Goal: Feedback & Contribution: Submit feedback/report problem

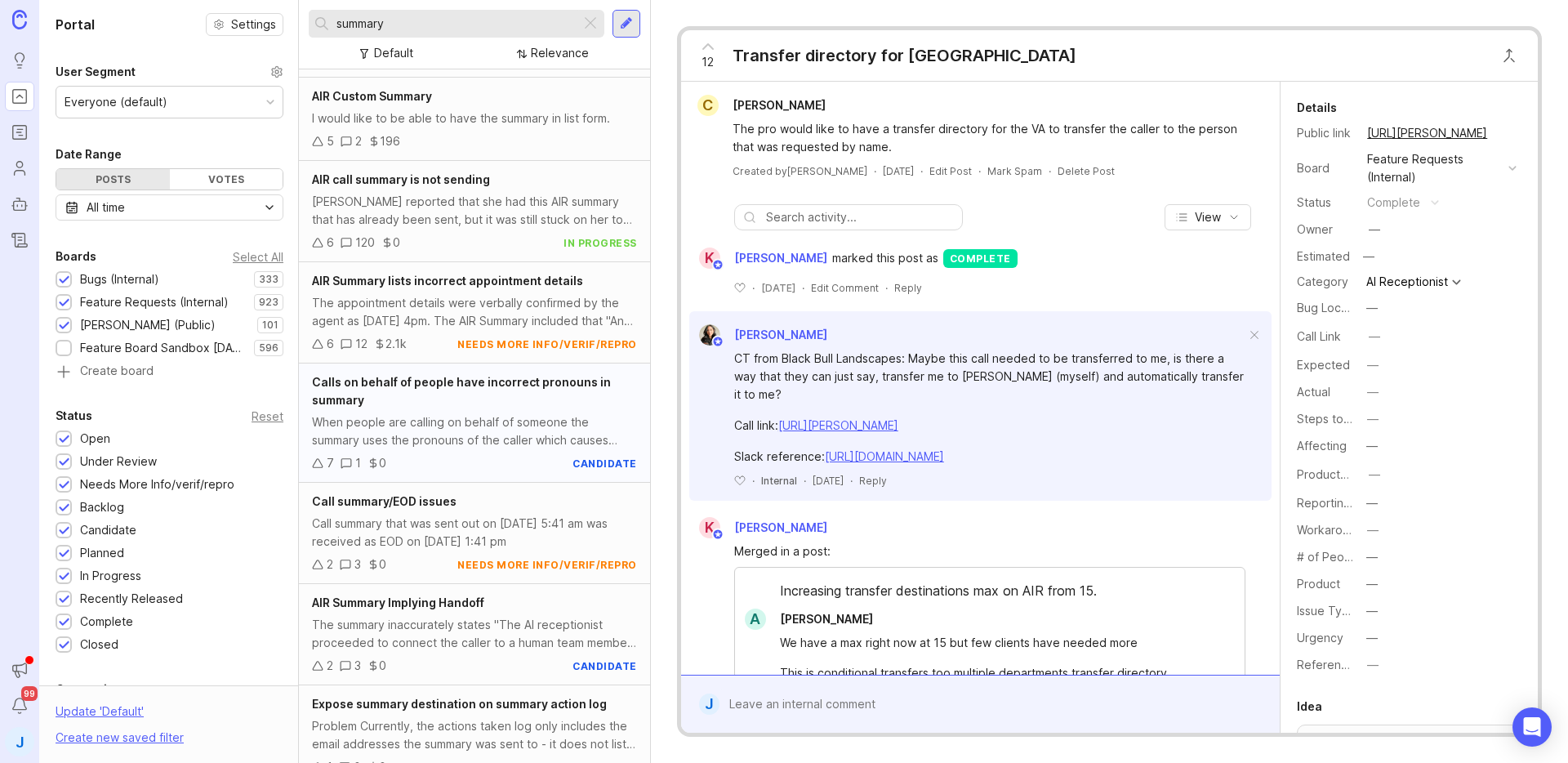
scroll to position [84, 0]
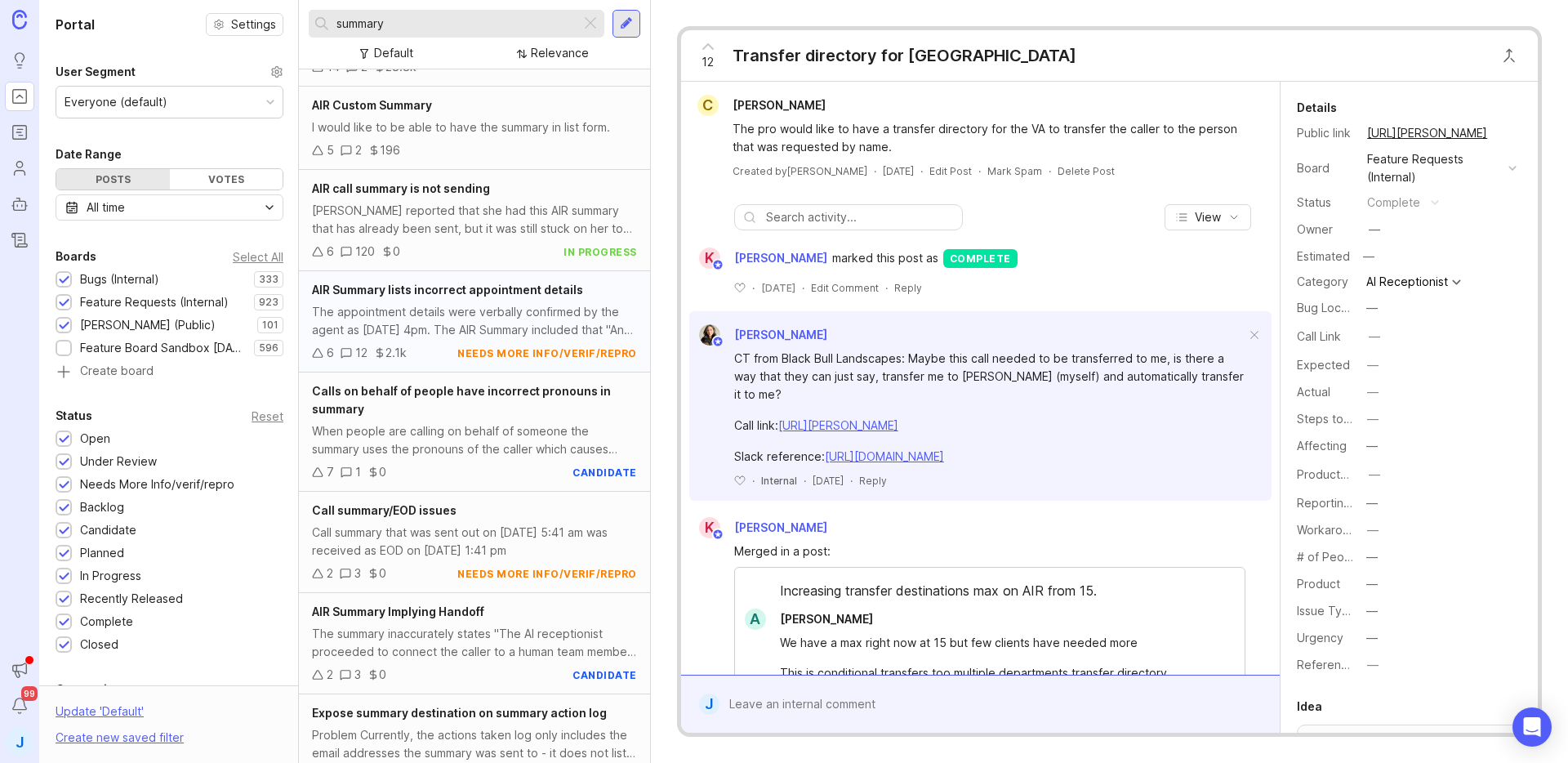
type input "summary"
click at [480, 324] on div "The appointment details were verbally confirmed by the agent as [DATE] 4pm. The…" at bounding box center [474, 321] width 325 height 36
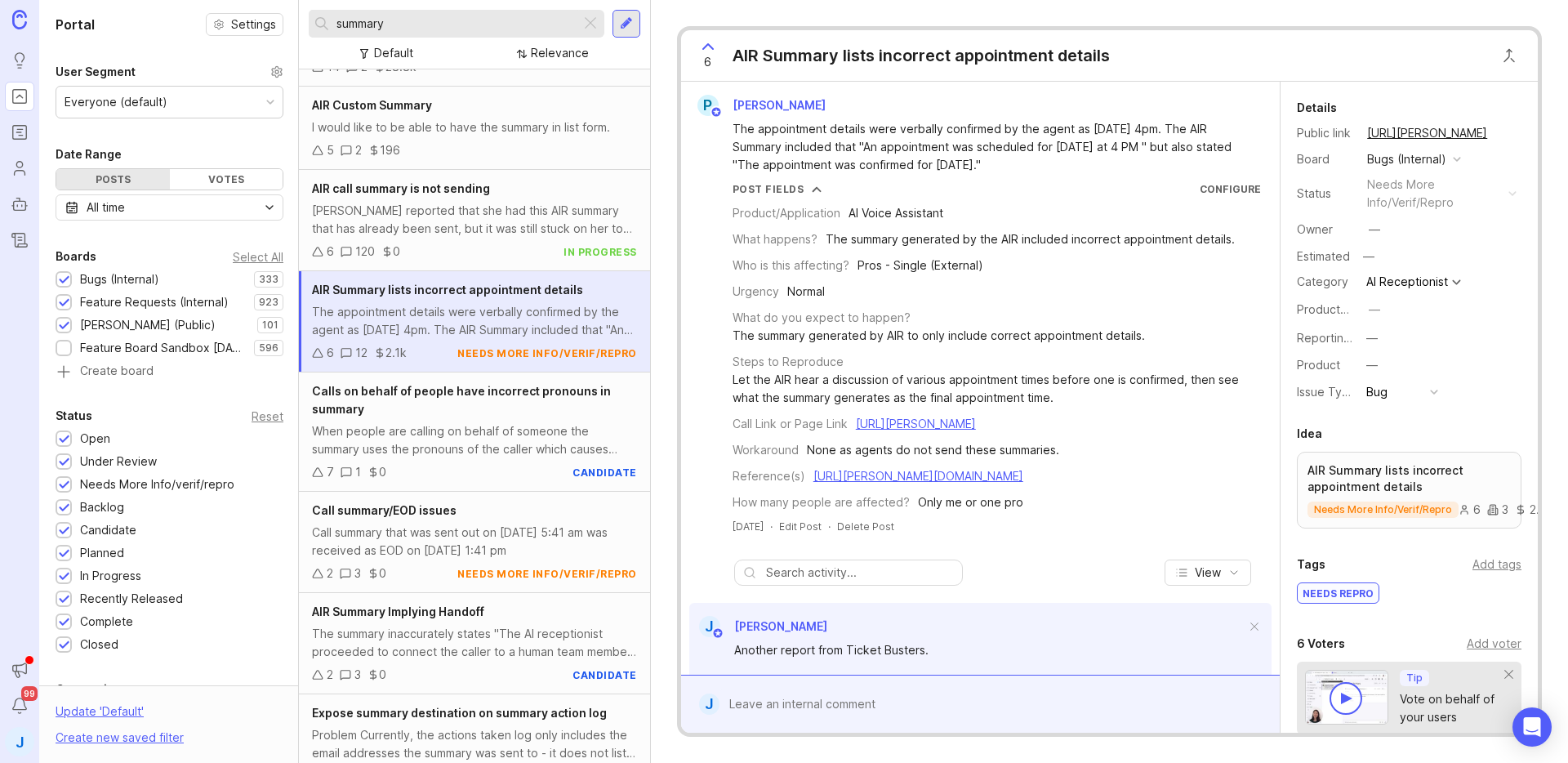
click at [950, 703] on div at bounding box center [992, 703] width 546 height 31
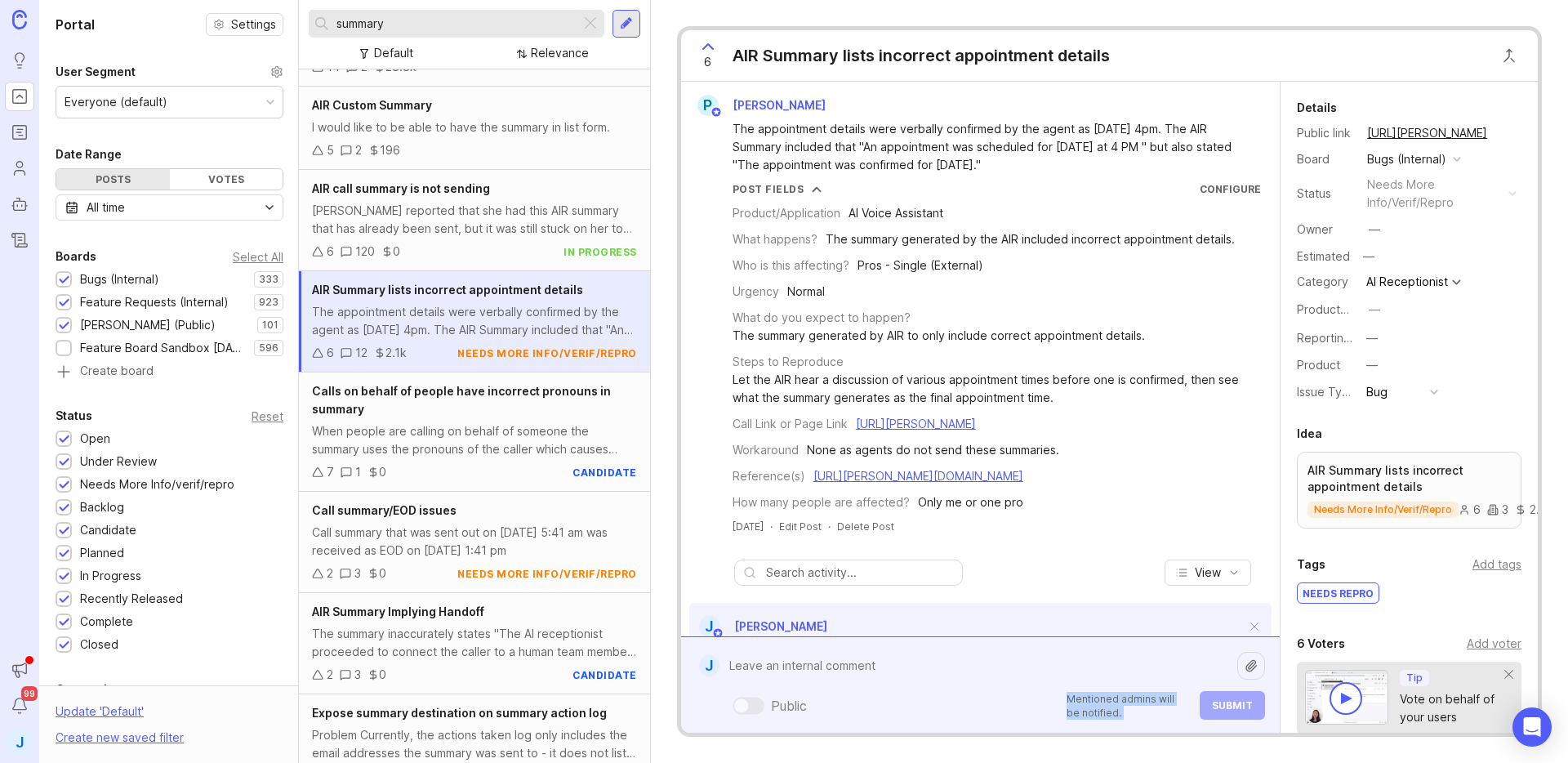
click at [950, 703] on div "Public Mentioned admins will be notified. Submit" at bounding box center [992, 705] width 546 height 29
click at [968, 669] on textarea at bounding box center [979, 665] width 518 height 31
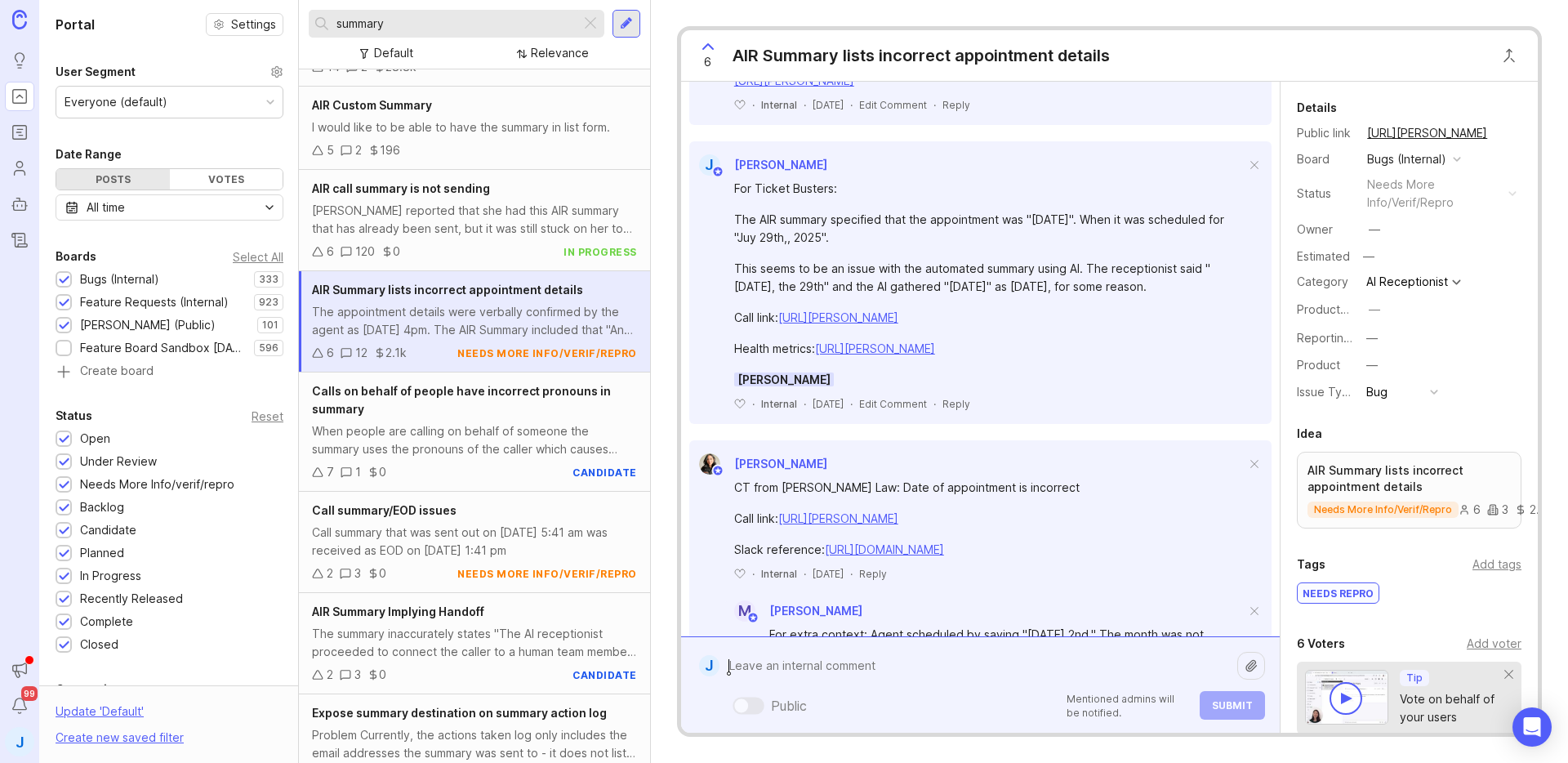
scroll to position [648, 0]
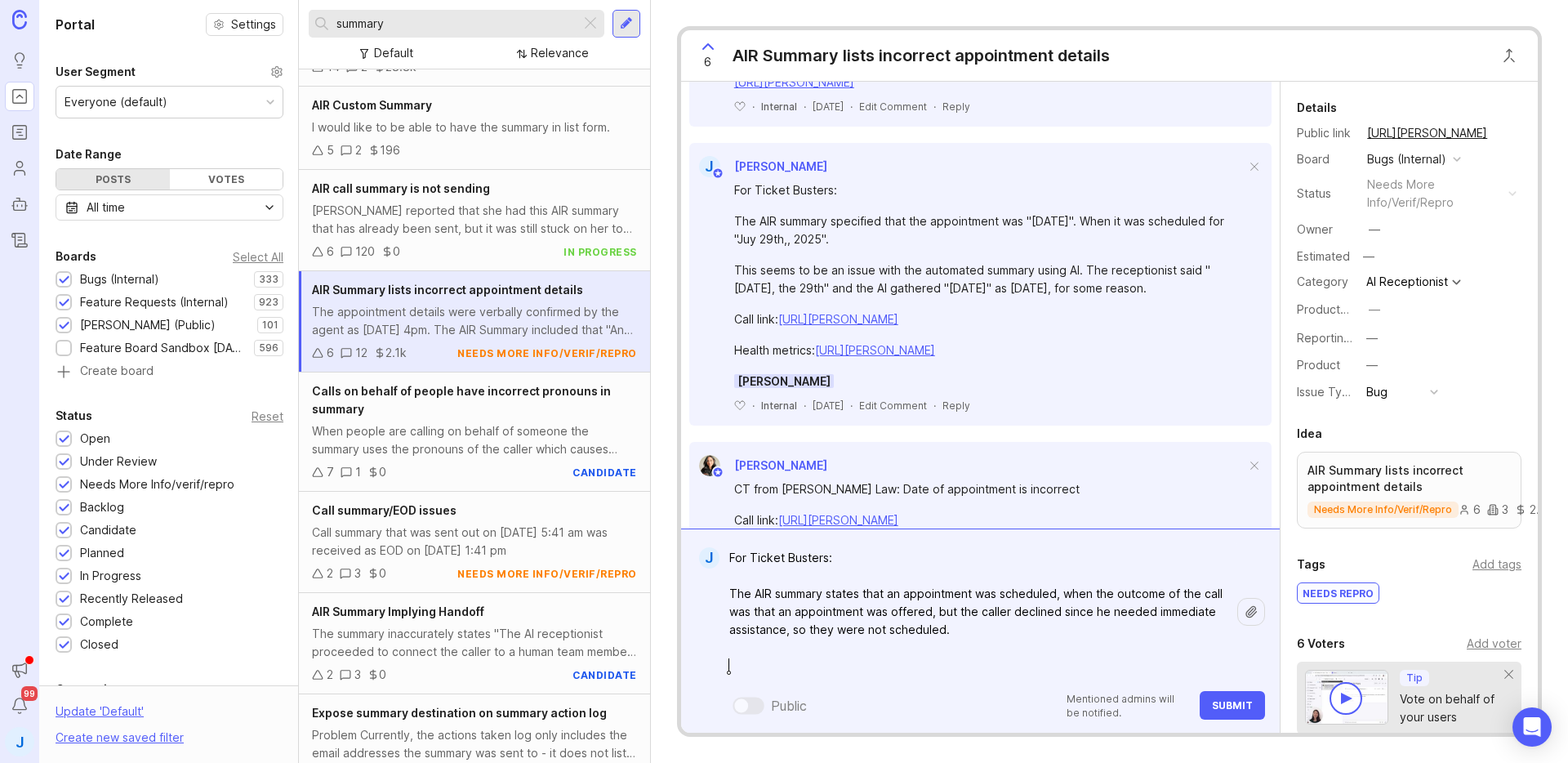
paste textarea "[URL][PERSON_NAME]"
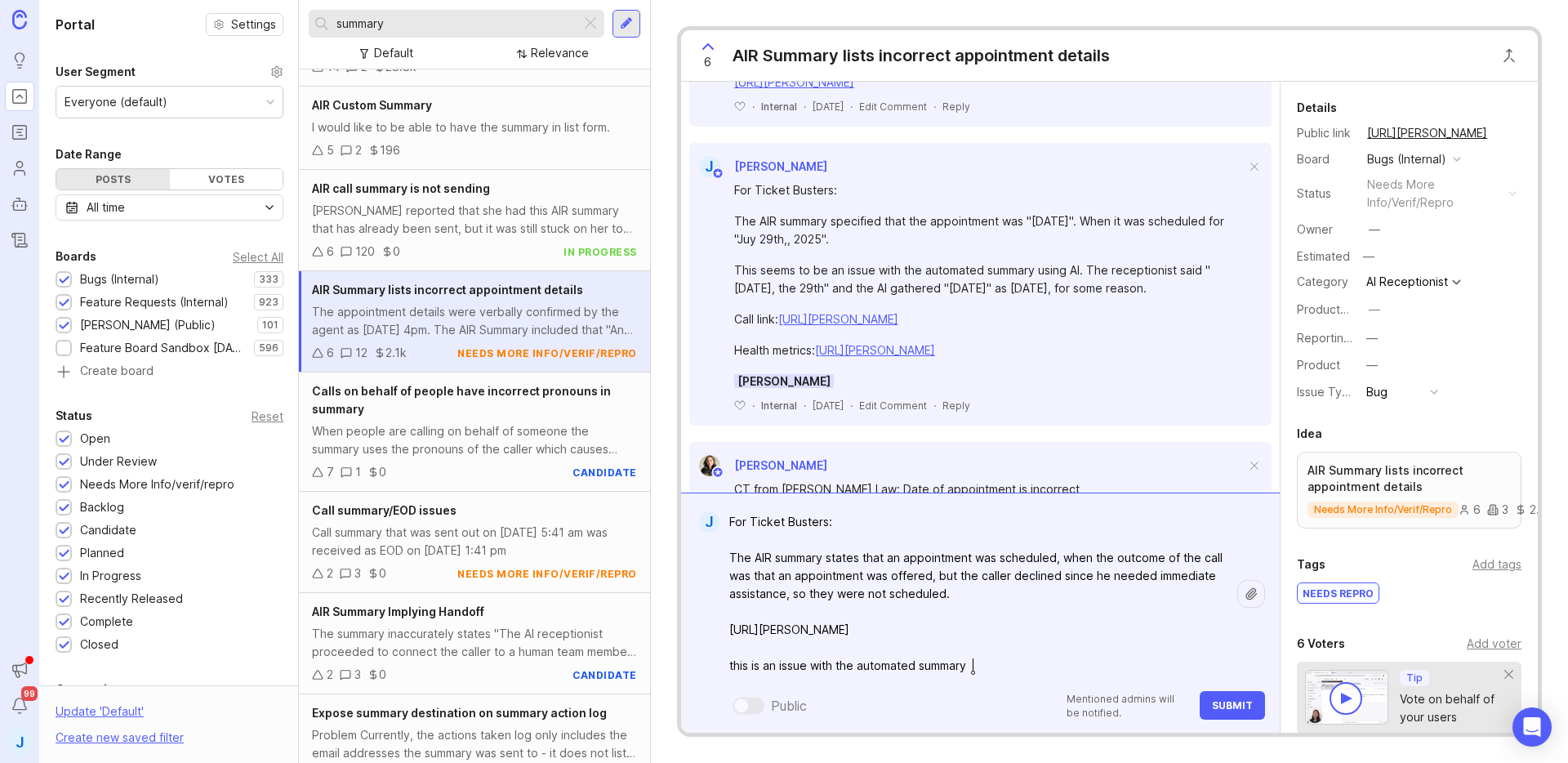
click at [733, 668] on textarea "For Ticket Busters: The AIR summary states that an appointment was scheduled, w…" at bounding box center [979, 594] width 518 height 175
click at [1070, 664] on textarea "For Ticket Busters: The AIR summary states that an appointment was scheduled, w…" at bounding box center [979, 594] width 518 height 175
type textarea "For Ticket Busters: The AIR summary states that an appointment was scheduled, w…"
click at [1227, 709] on span "Submit" at bounding box center [1232, 705] width 41 height 12
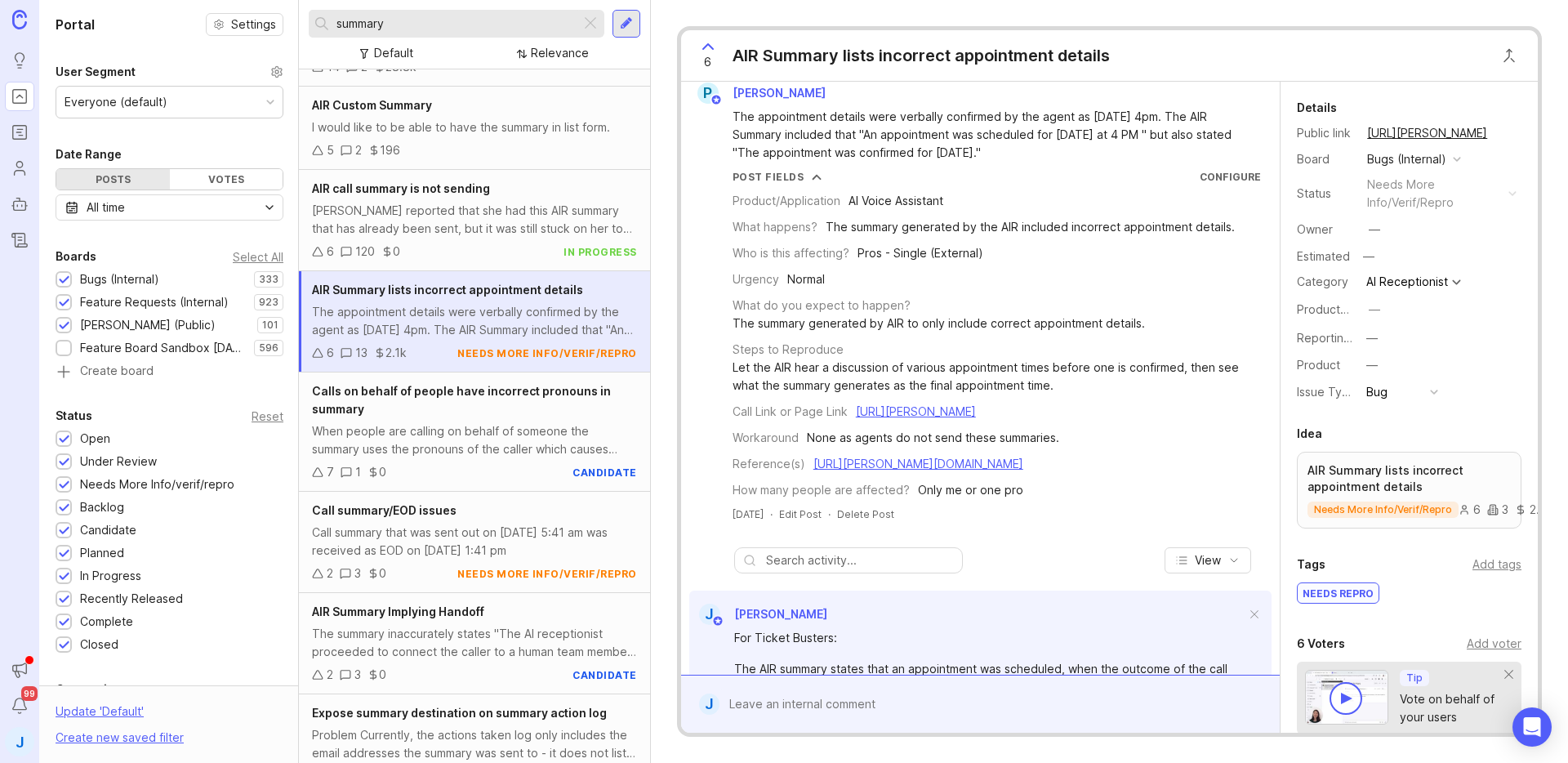
scroll to position [0, 0]
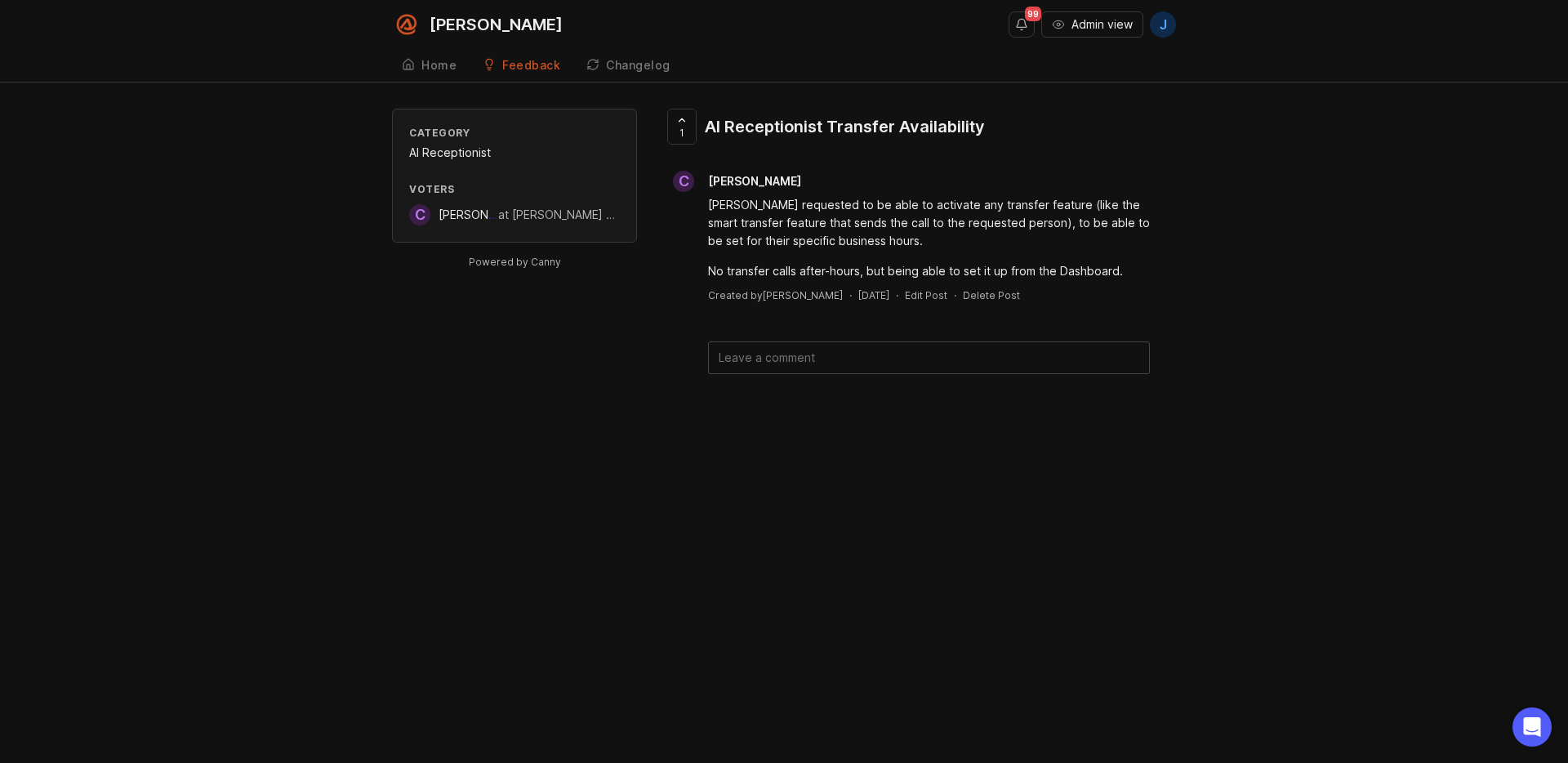
click at [904, 220] on div "Cristina requested to be able to activate any transfer feature (like the smart …" at bounding box center [928, 222] width 442 height 54
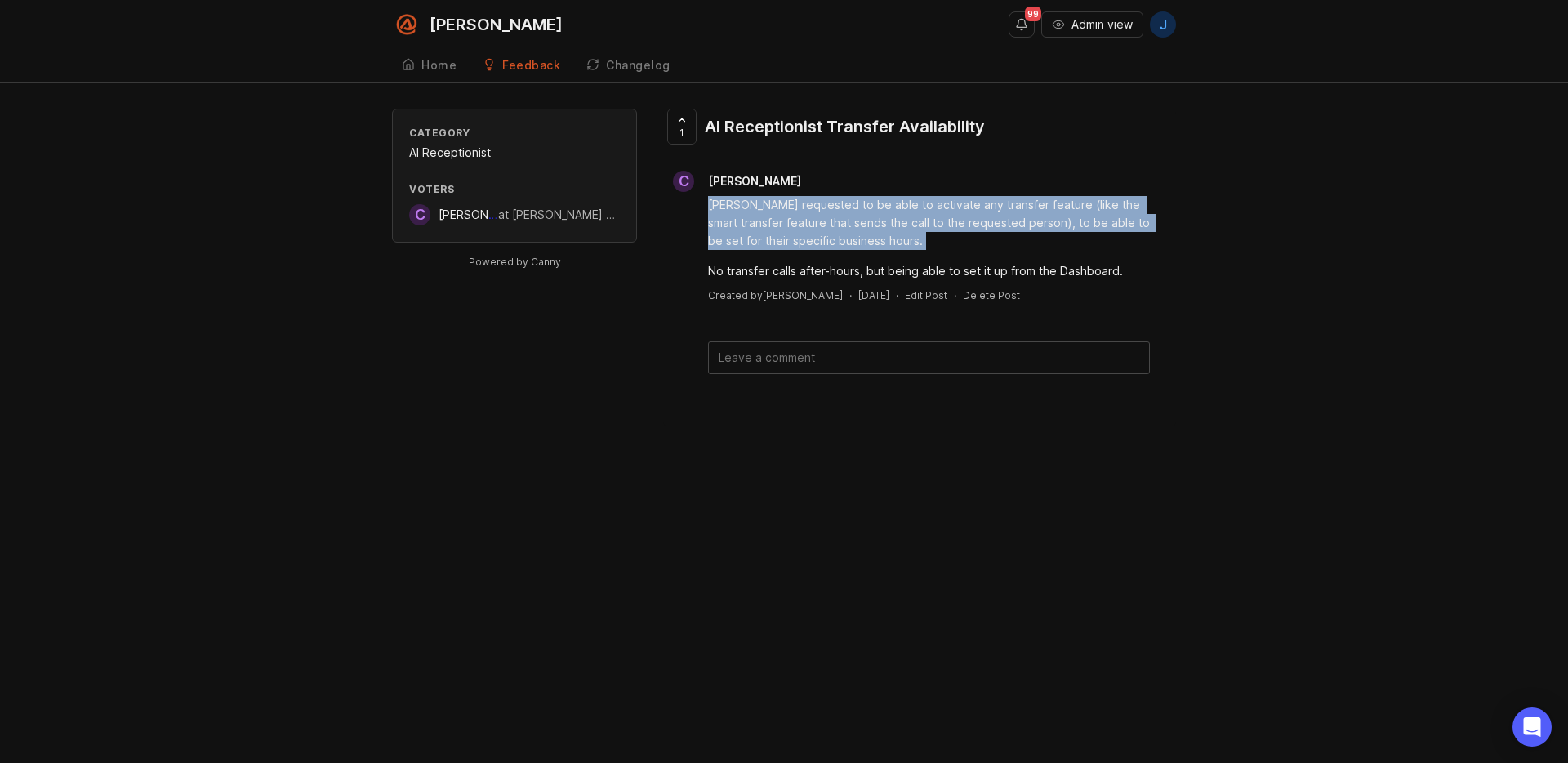
click at [904, 220] on div "Cristina requested to be able to activate any transfer feature (like the smart …" at bounding box center [928, 222] width 442 height 54
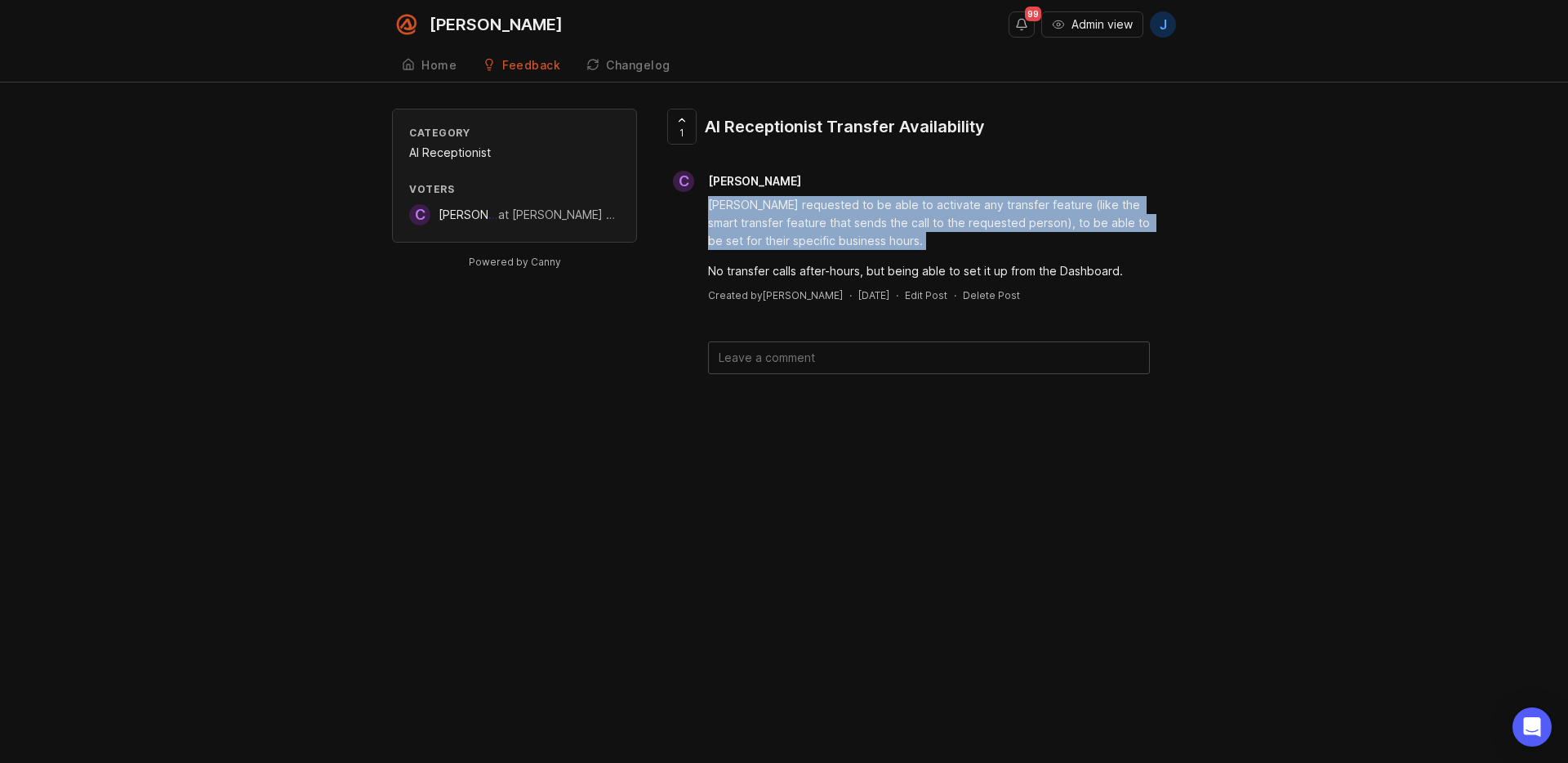
click at [904, 220] on div "Cristina requested to be able to activate any transfer feature (like the smart …" at bounding box center [928, 222] width 442 height 54
click at [1009, 221] on div "Cristina requested to be able to activate any transfer feature (like the smart …" at bounding box center [928, 222] width 442 height 54
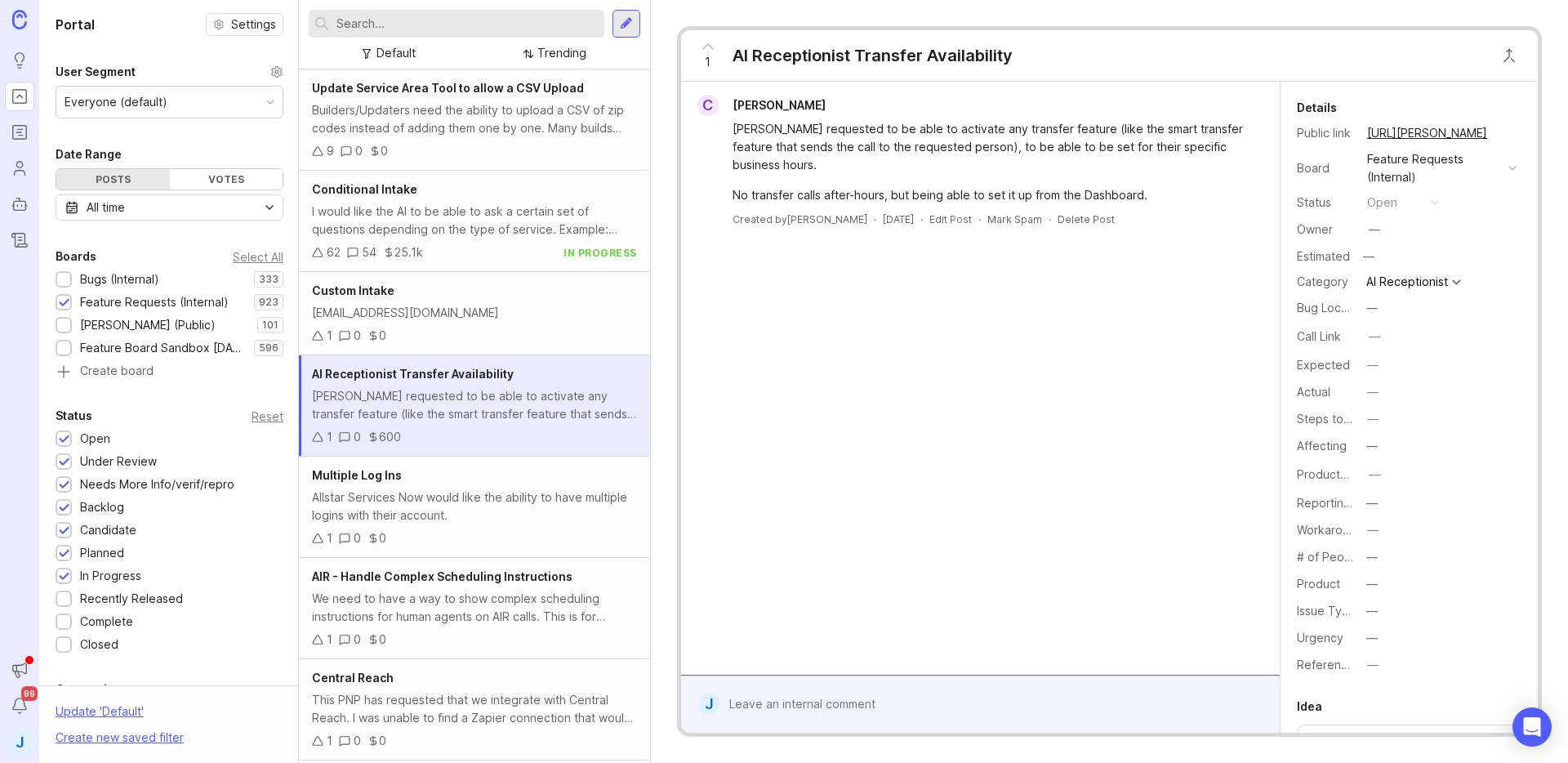
click at [1076, 534] on div "C Cristina Hughes Cristina requested to be able to activate any transfer featur…" at bounding box center [980, 378] width 599 height 593
click at [939, 692] on div at bounding box center [992, 703] width 546 height 31
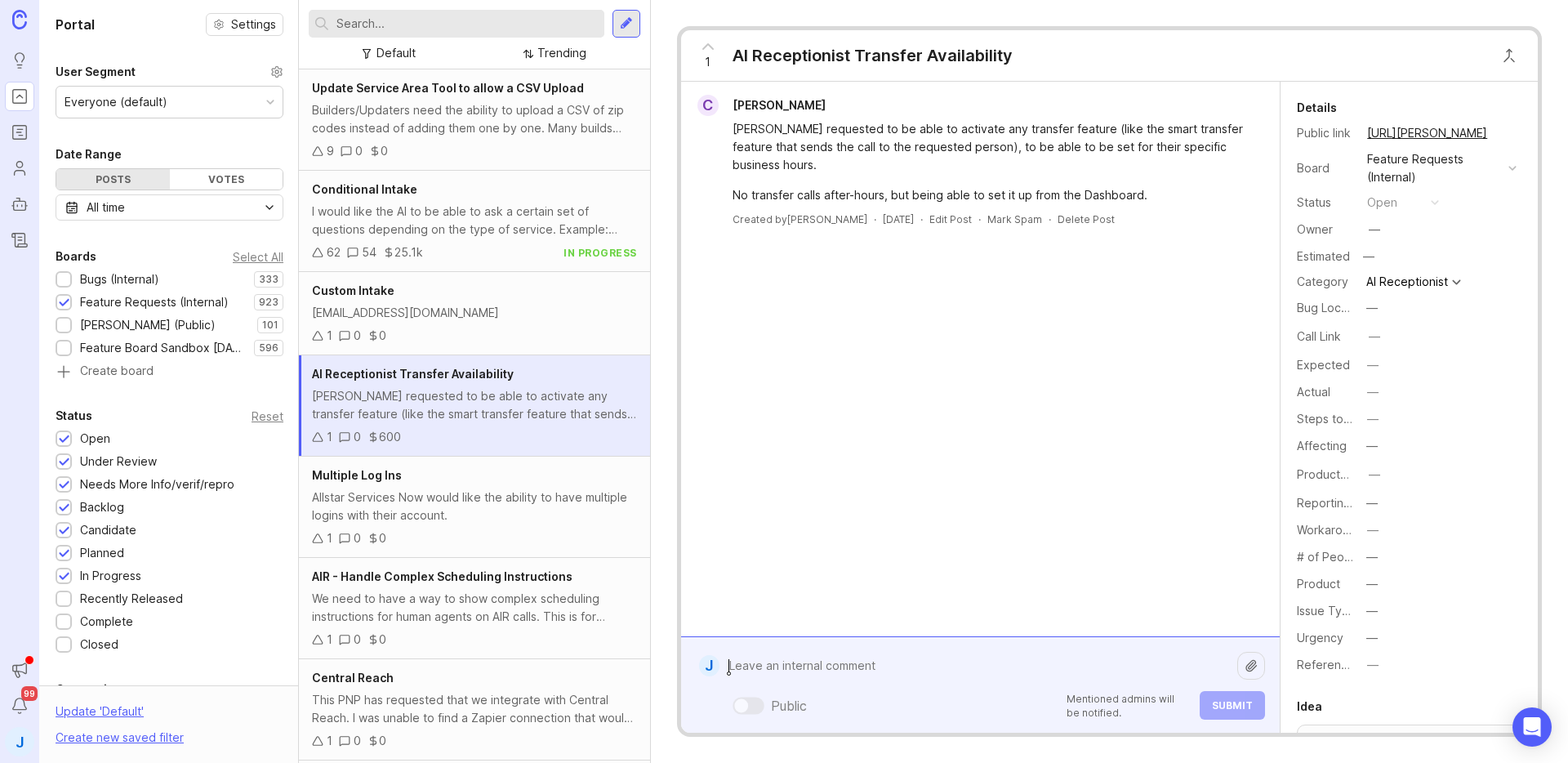
click at [947, 668] on textarea at bounding box center [979, 665] width 518 height 31
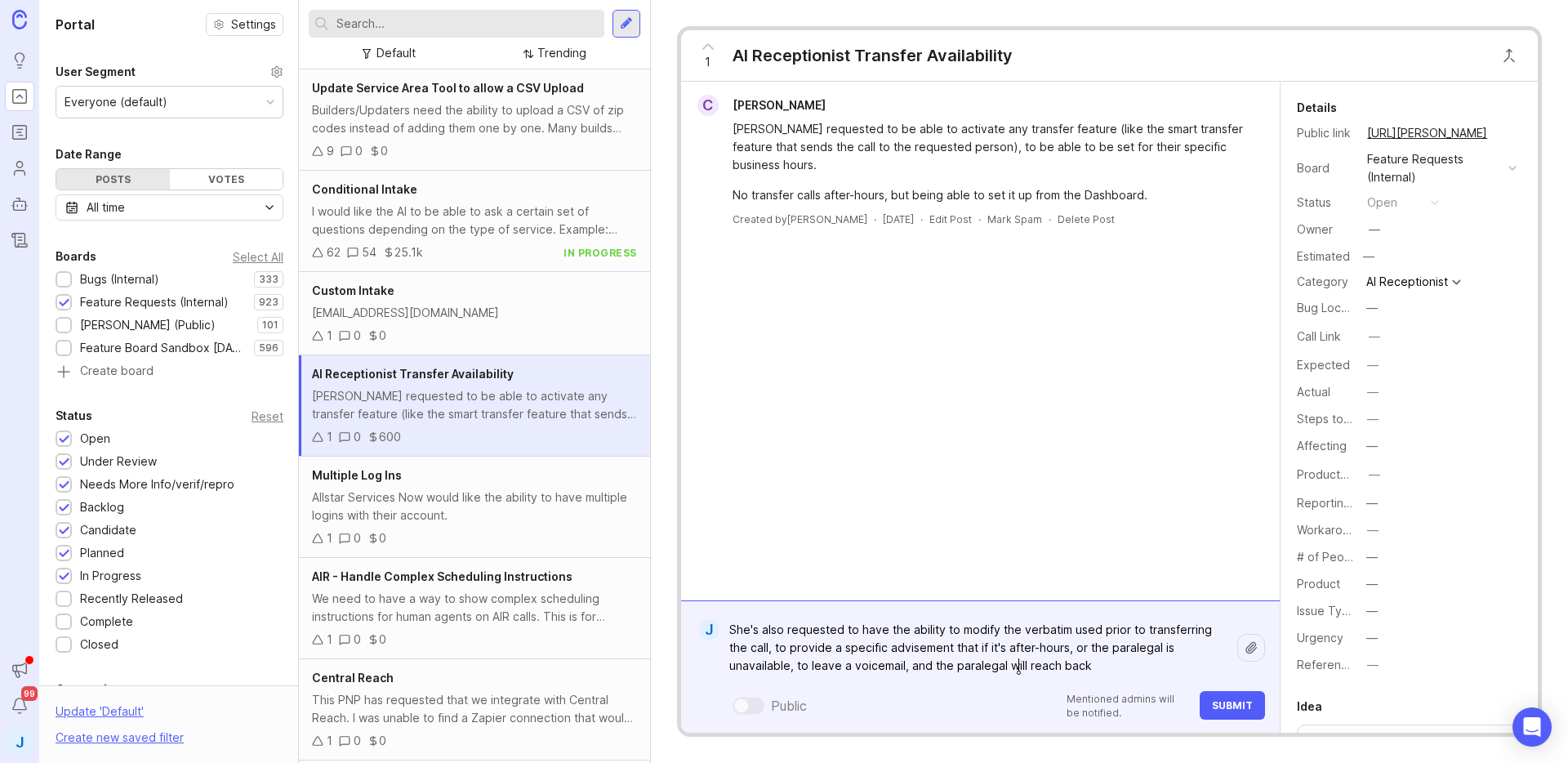
type textarea "She's also requested to have the ability to modify the verbatim used prior to t…"
click at [1238, 710] on span "Submit" at bounding box center [1232, 705] width 41 height 12
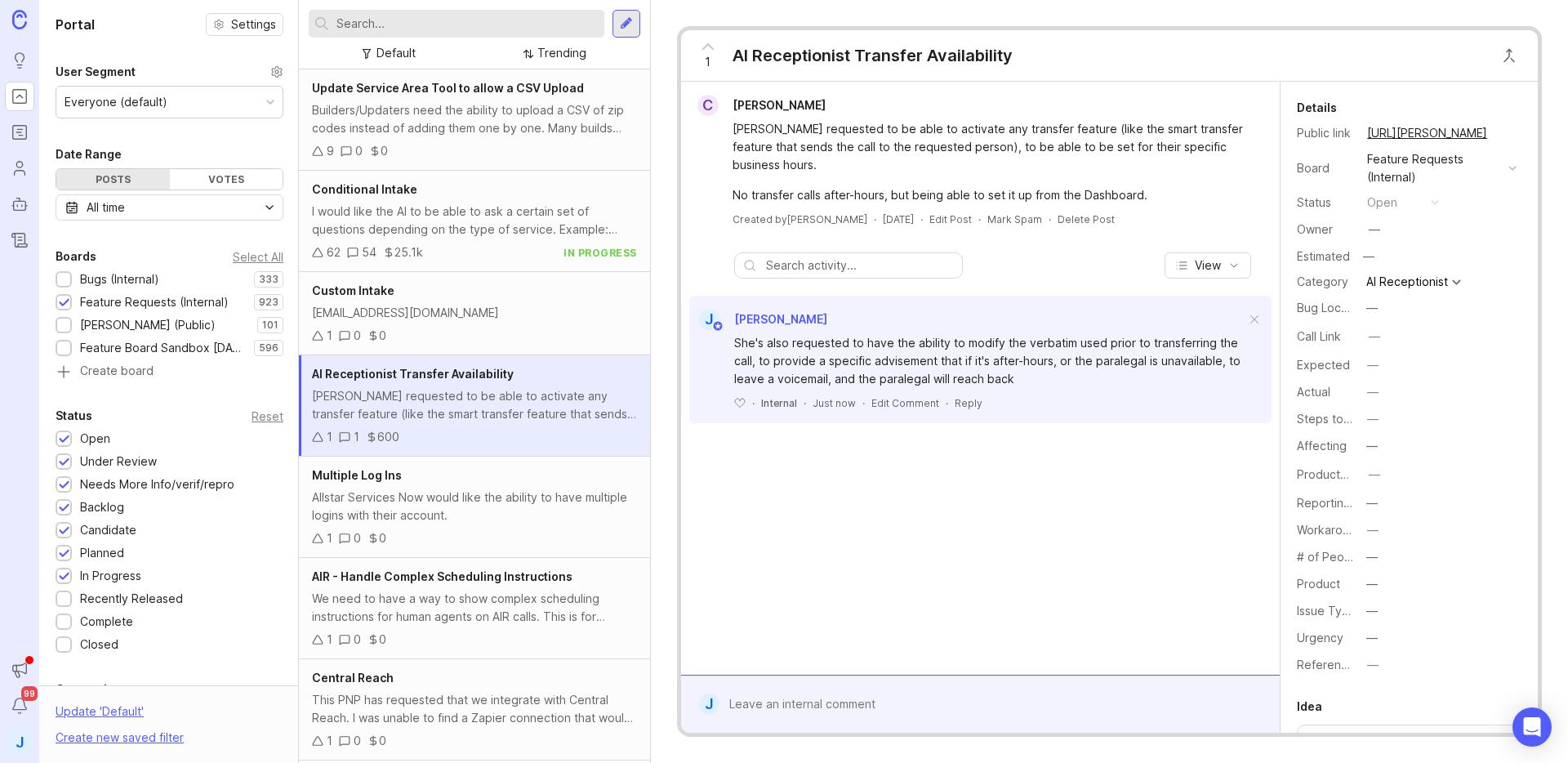
click at [1008, 427] on div "J Jose Rodriguez She's also requested to have the ability to modify the verbati…" at bounding box center [980, 370] width 599 height 158
click at [1088, 376] on div "She's also requested to have the ability to modify the verbatim used prior to t…" at bounding box center [990, 360] width 511 height 54
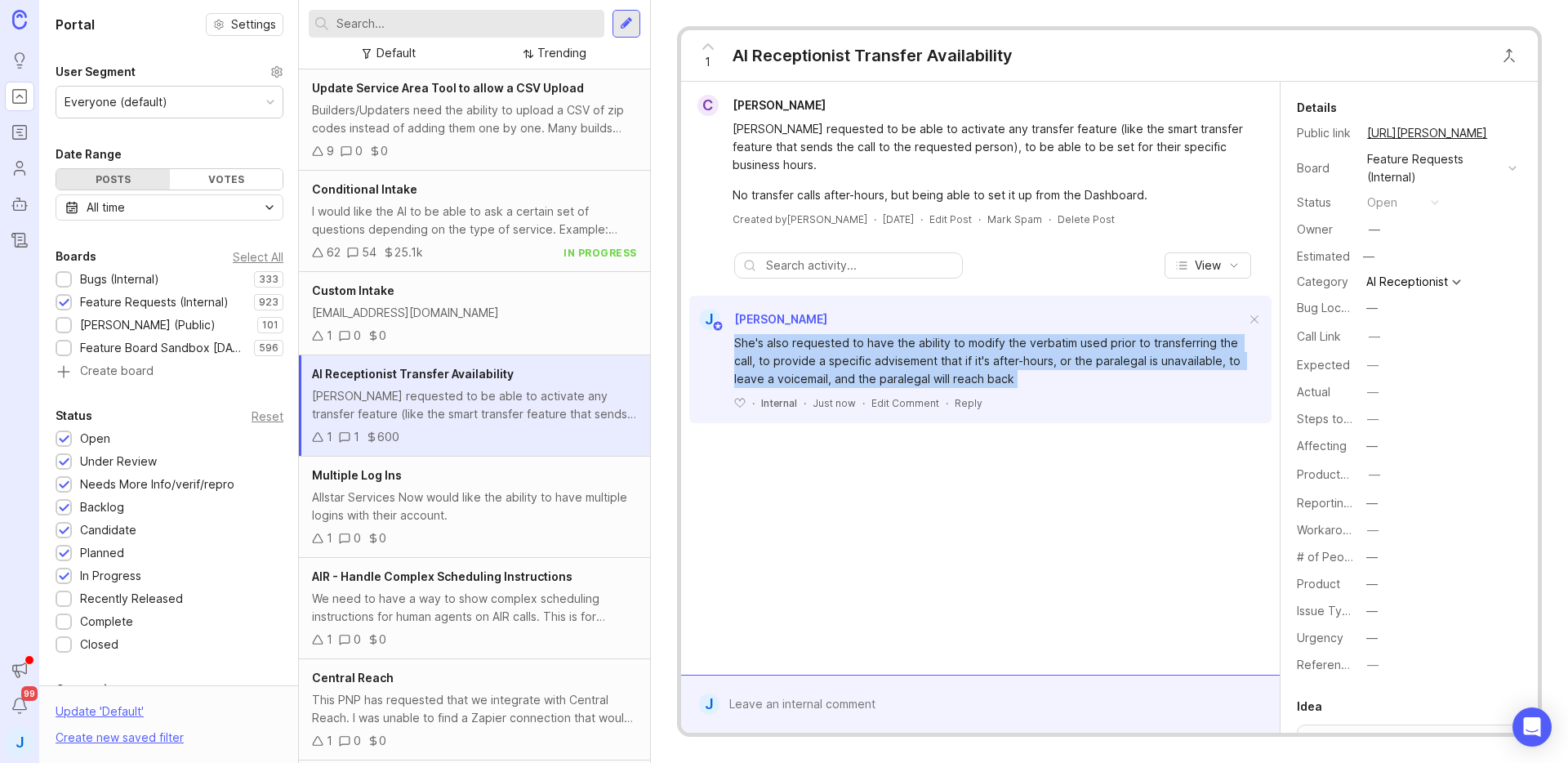
click at [1088, 376] on div "She's also requested to have the ability to modify the verbatim used prior to t…" at bounding box center [990, 360] width 511 height 54
click at [1107, 375] on div "She's also requested to have the ability to modify the verbatim used prior to t…" at bounding box center [990, 360] width 511 height 54
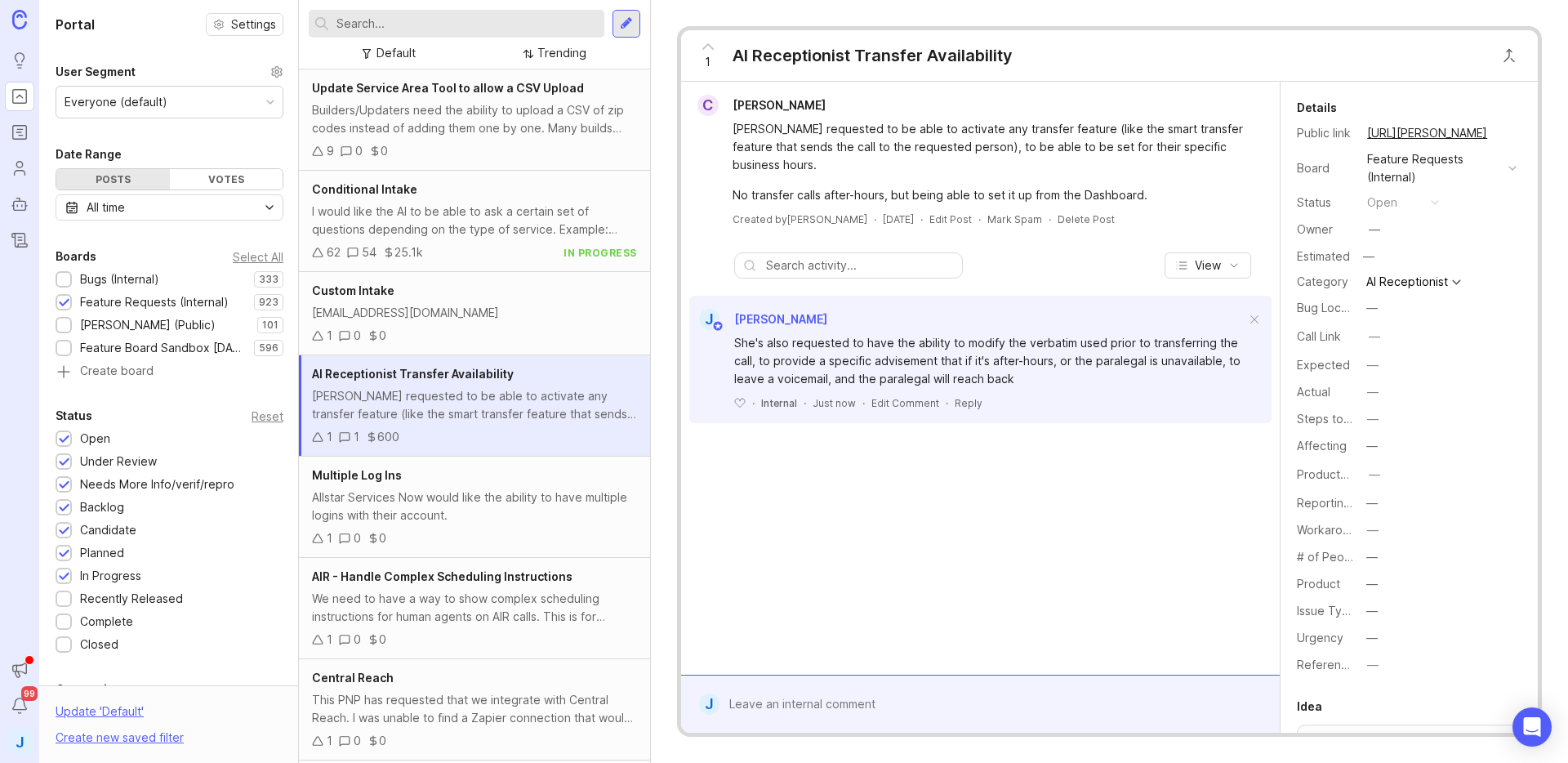
click at [1076, 529] on div "C Cristina Hughes Cristina requested to be able to activate any transfer featur…" at bounding box center [980, 378] width 599 height 593
